Goal: Navigation & Orientation: Find specific page/section

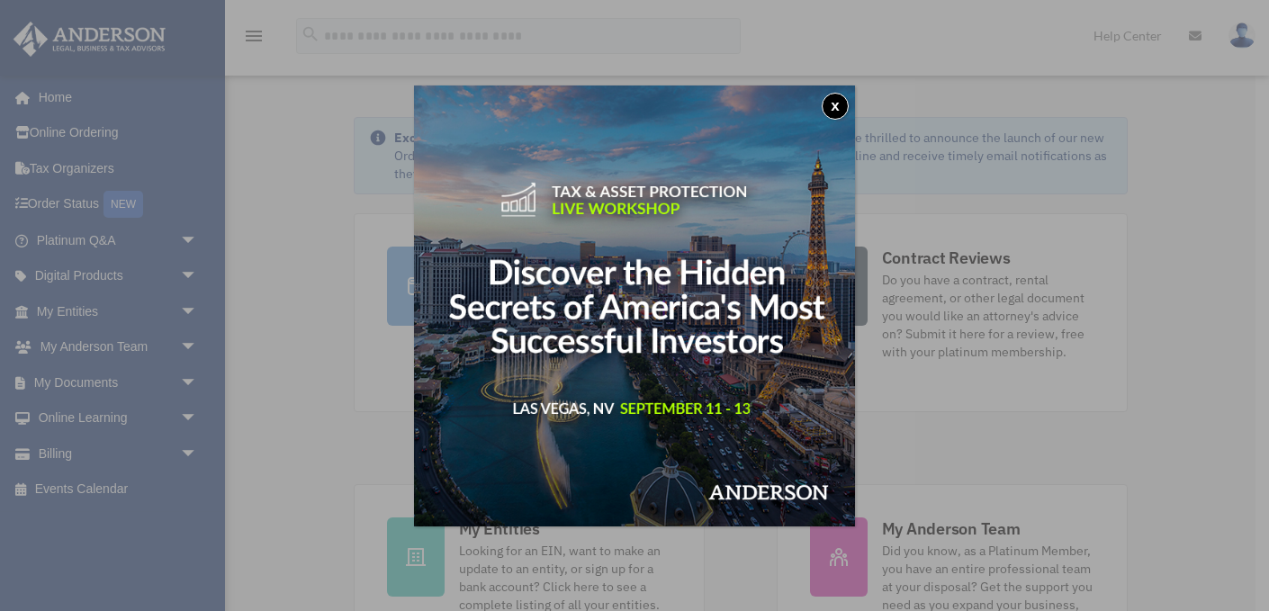
click at [842, 104] on button "x" at bounding box center [835, 106] width 27 height 27
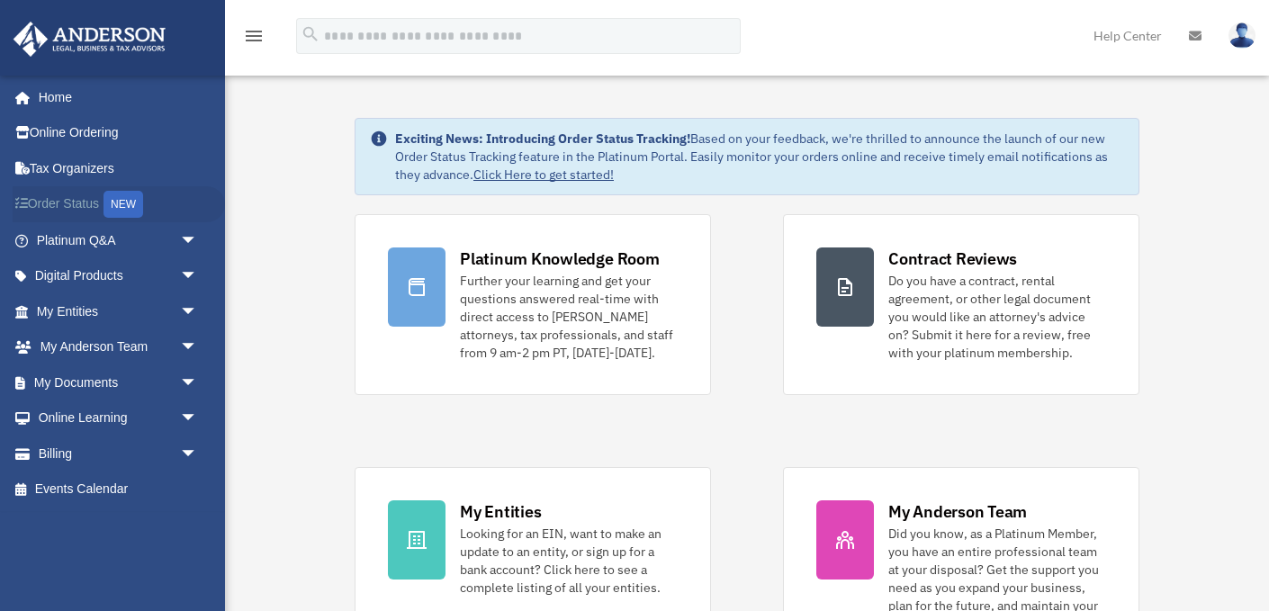
click at [80, 204] on link "Order Status NEW" at bounding box center [119, 204] width 212 height 37
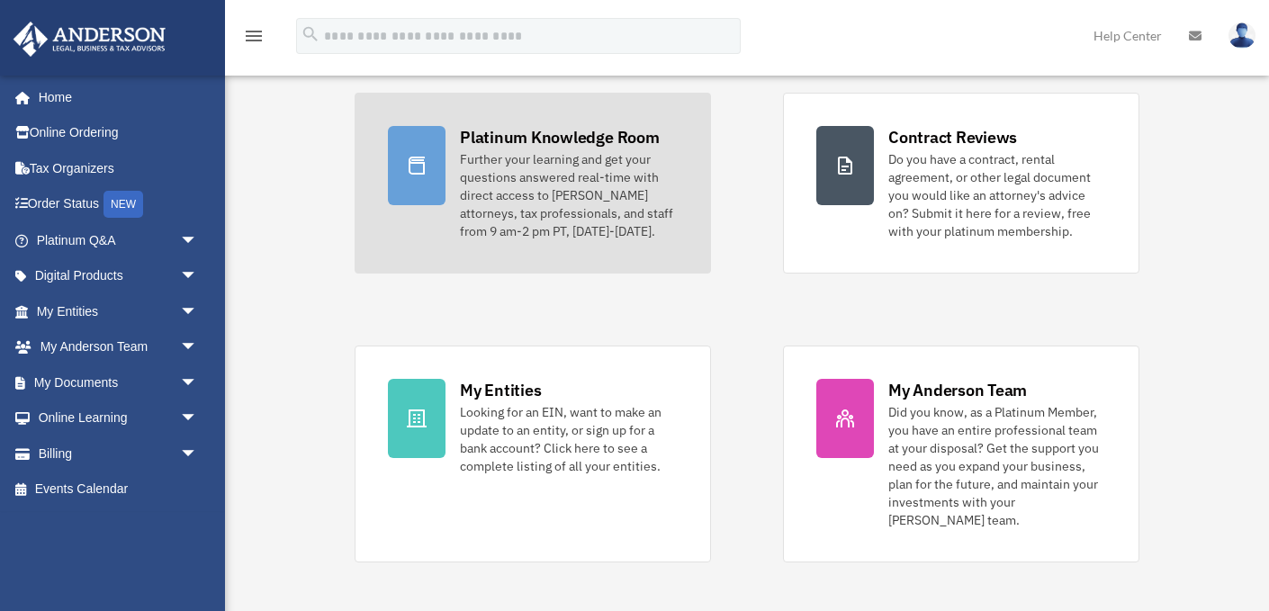
scroll to position [123, 0]
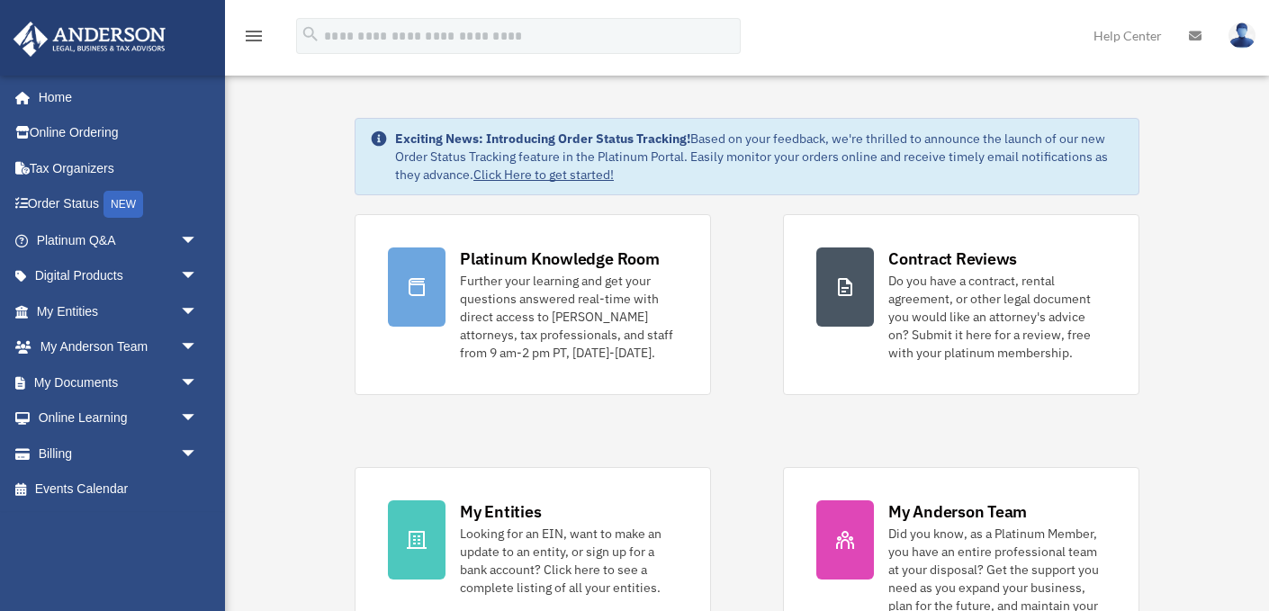
scroll to position [123, 0]
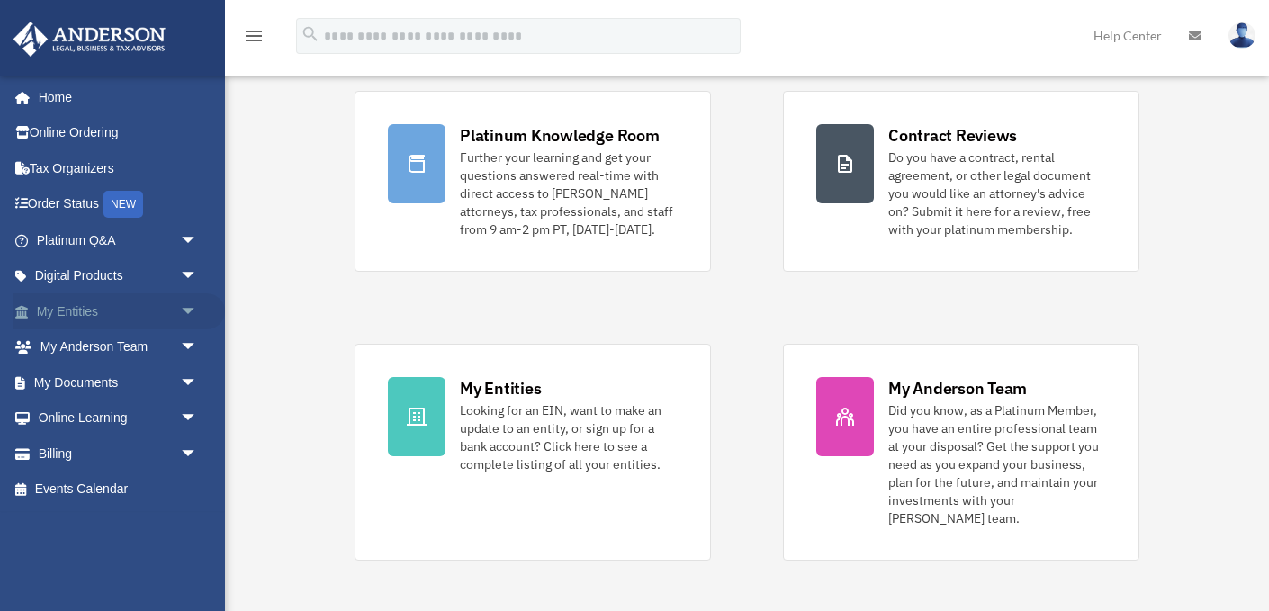
click at [103, 313] on link "My Entities arrow_drop_down" at bounding box center [119, 312] width 212 height 36
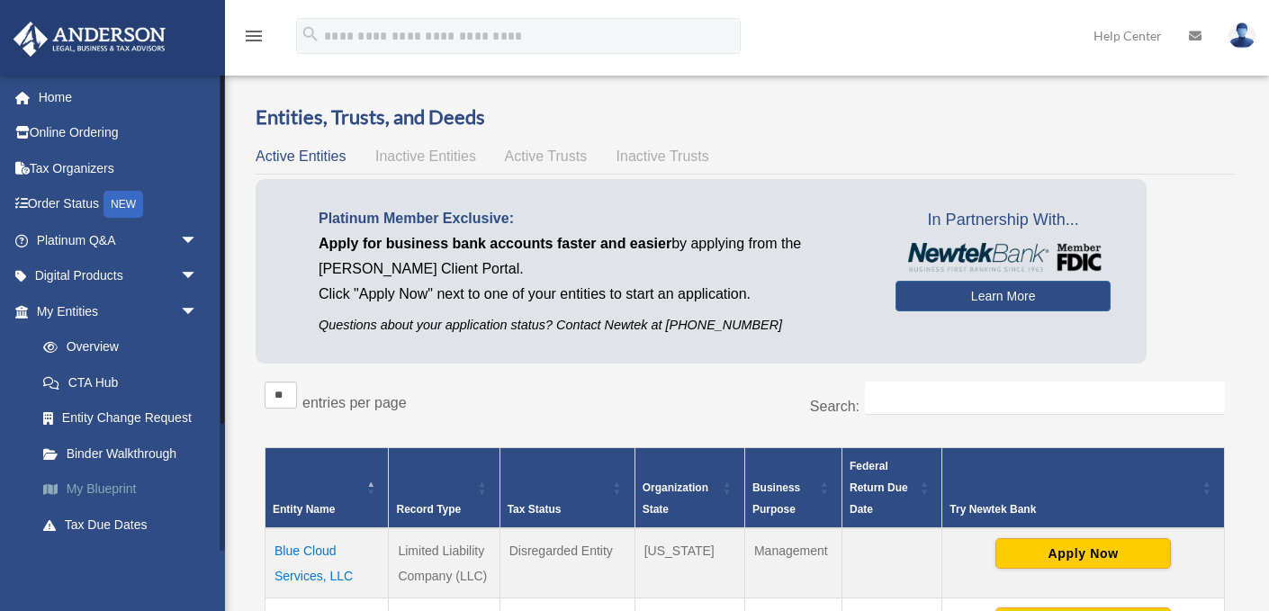
click at [86, 494] on link "My Blueprint" at bounding box center [125, 490] width 200 height 36
click at [82, 494] on link "My Blueprint" at bounding box center [125, 490] width 200 height 36
